Goal: Task Accomplishment & Management: Use online tool/utility

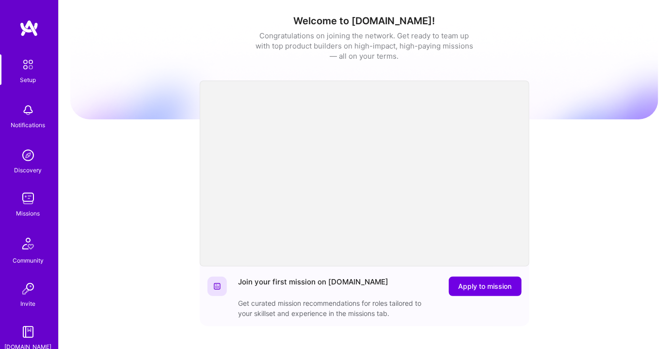
click at [22, 111] on img at bounding box center [27, 109] width 19 height 19
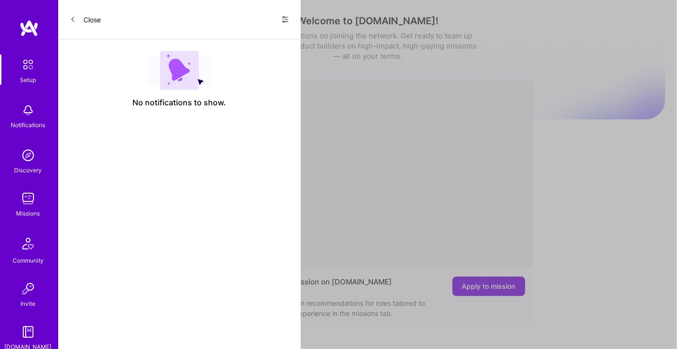
click at [289, 19] on div "Close Show all notifications Show unread notifications only" at bounding box center [179, 19] width 242 height 39
click at [284, 19] on icon at bounding box center [285, 19] width 6 height 1
click at [222, 39] on span "Show all notifications" at bounding box center [216, 40] width 67 height 10
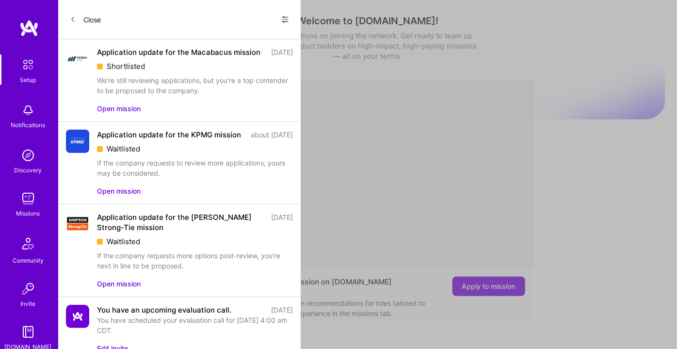
click at [132, 113] on button "Open mission" at bounding box center [119, 108] width 44 height 10
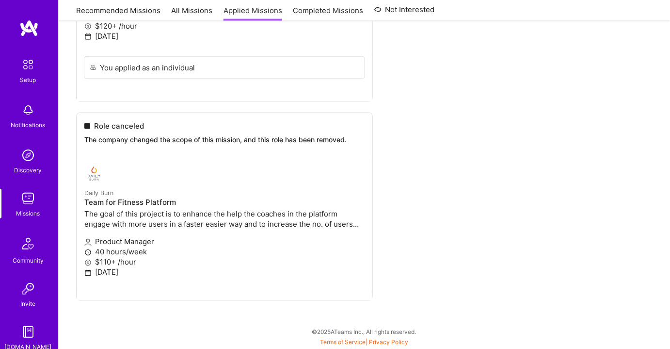
scroll to position [1620, 0]
click at [26, 204] on img at bounding box center [27, 198] width 19 height 19
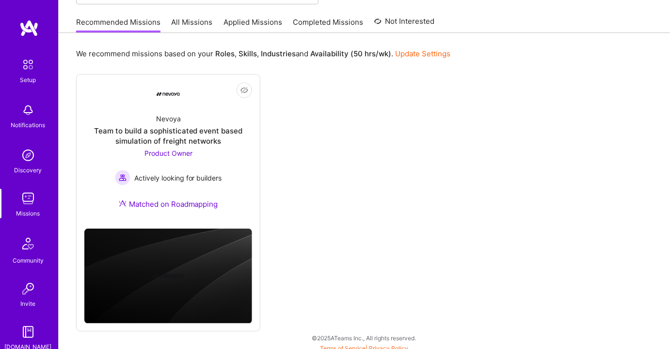
scroll to position [94, 0]
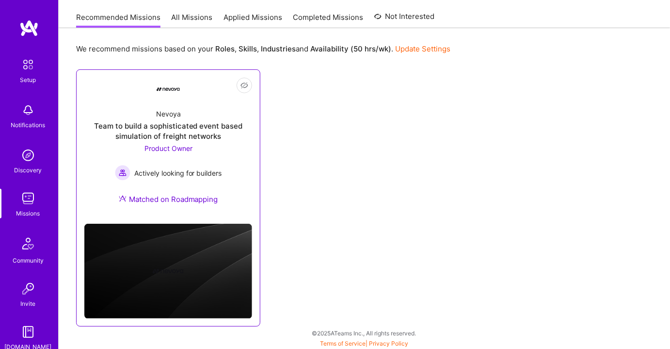
click at [179, 145] on span "Product Owner" at bounding box center [168, 148] width 48 height 8
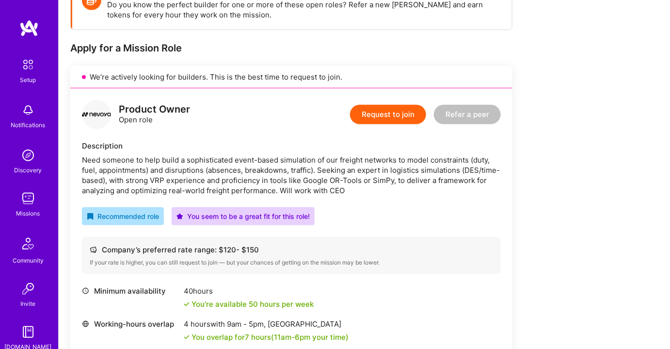
scroll to position [176, 0]
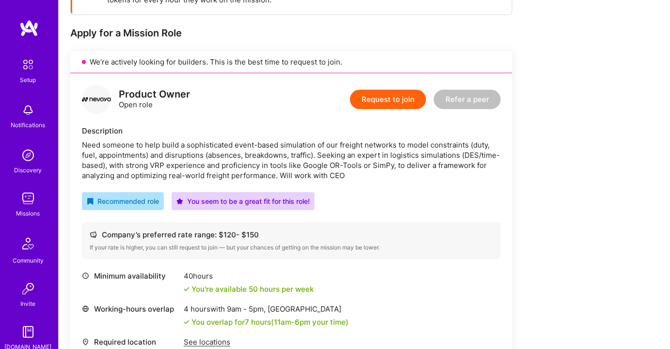
click at [18, 199] on img at bounding box center [27, 198] width 19 height 19
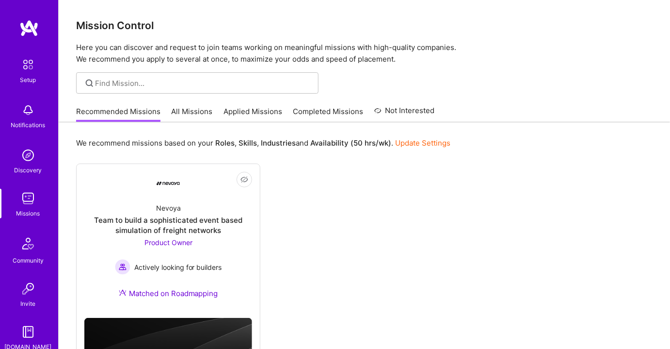
click at [181, 118] on link "All Missions" at bounding box center [192, 114] width 41 height 16
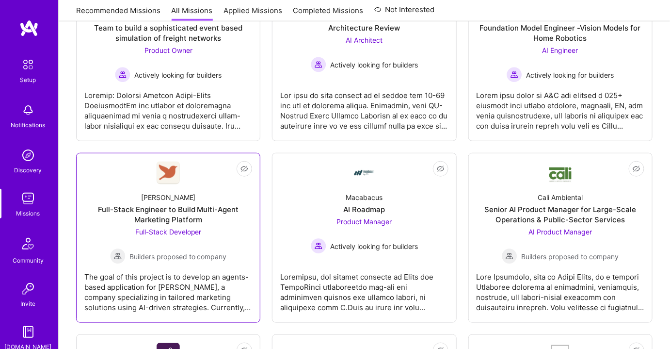
scroll to position [264, 0]
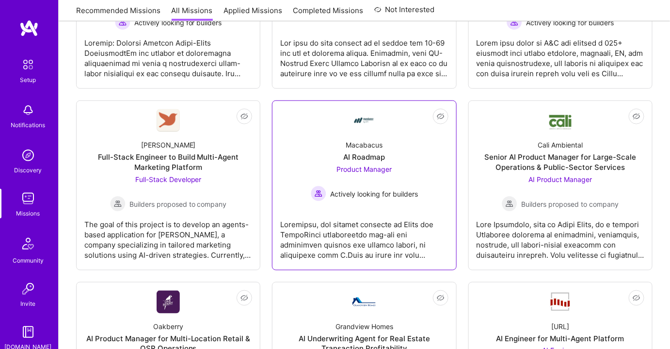
click at [376, 167] on span "Product Manager" at bounding box center [363, 169] width 55 height 8
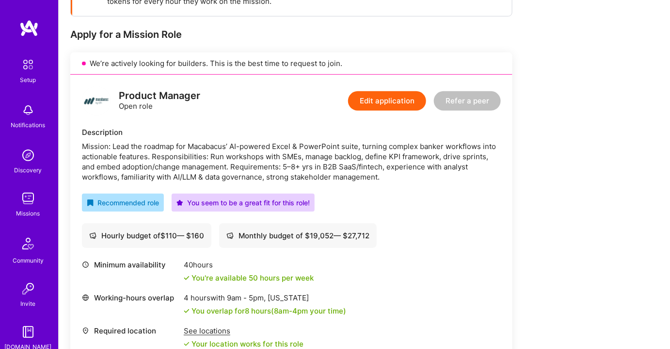
scroll to position [83, 0]
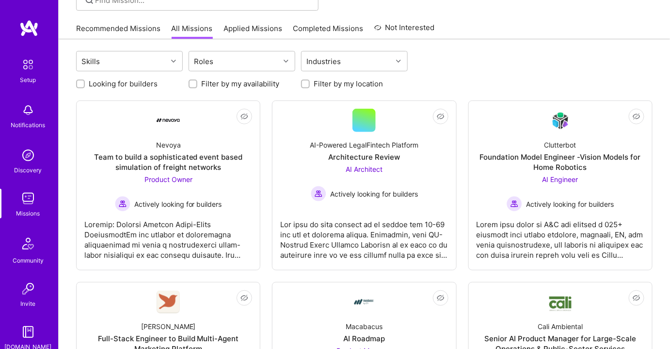
scroll to position [264, 0]
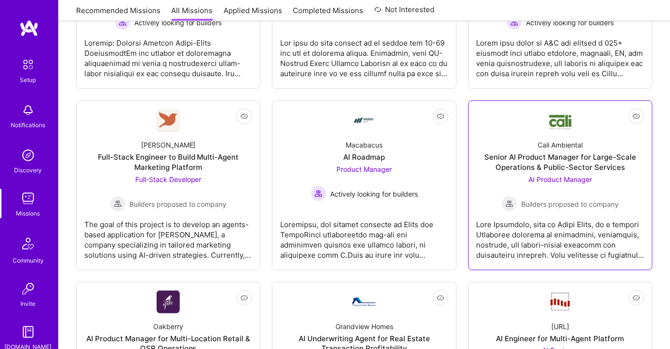
click at [552, 178] on span "AI Product Manager" at bounding box center [560, 179] width 64 height 8
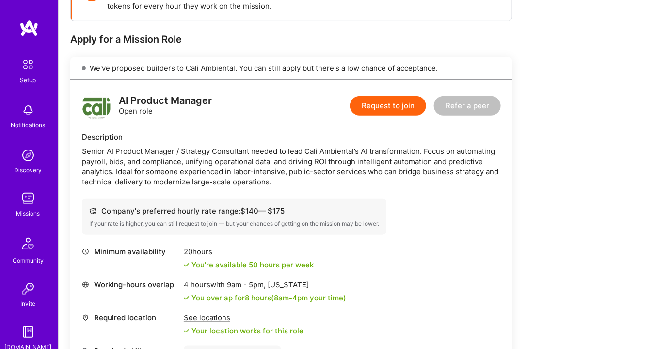
scroll to position [220, 0]
